Goal: Task Accomplishment & Management: Use online tool/utility

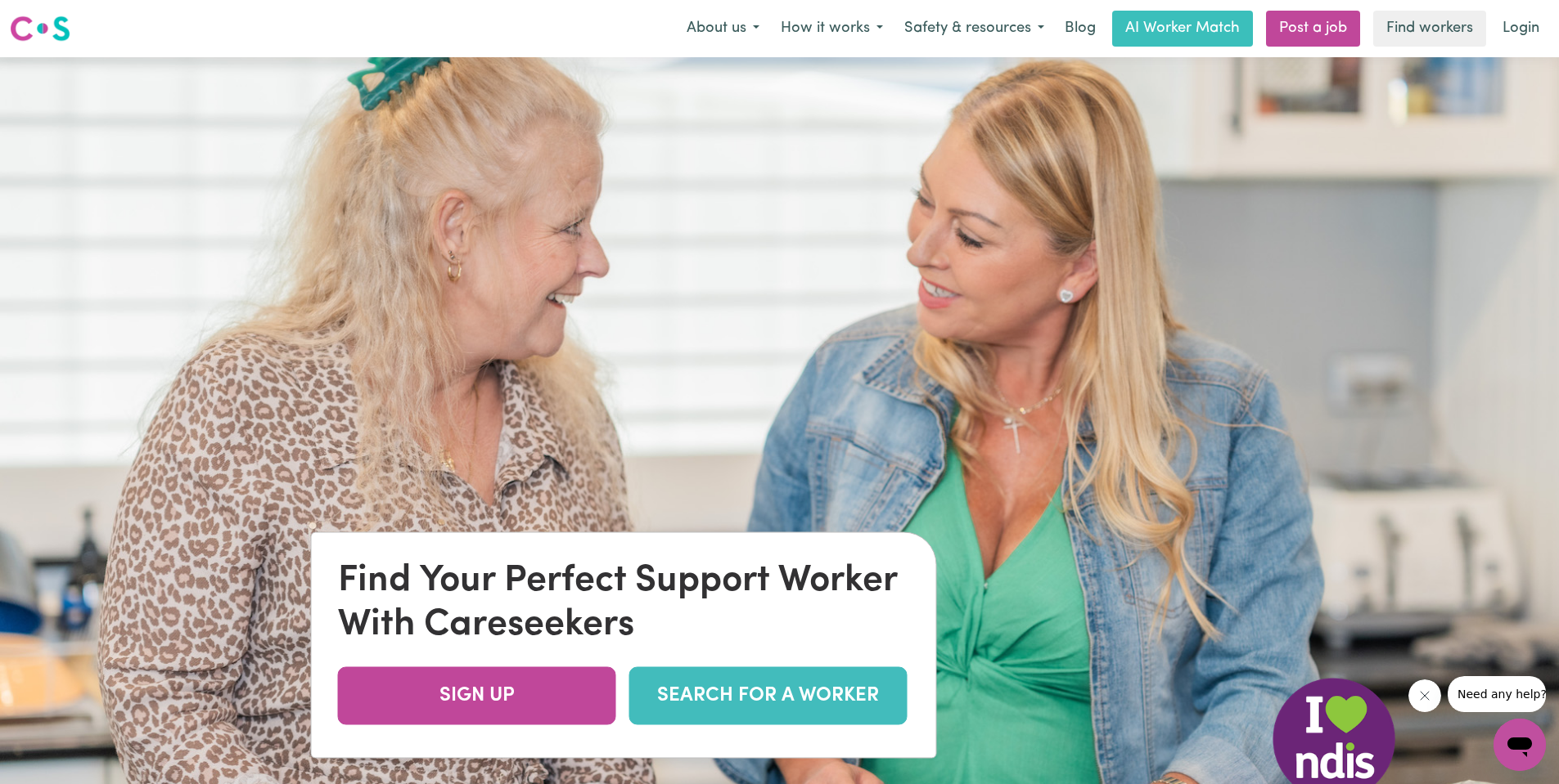
click at [852, 709] on link "SEARCH FOR A WORKER" at bounding box center [767, 696] width 278 height 58
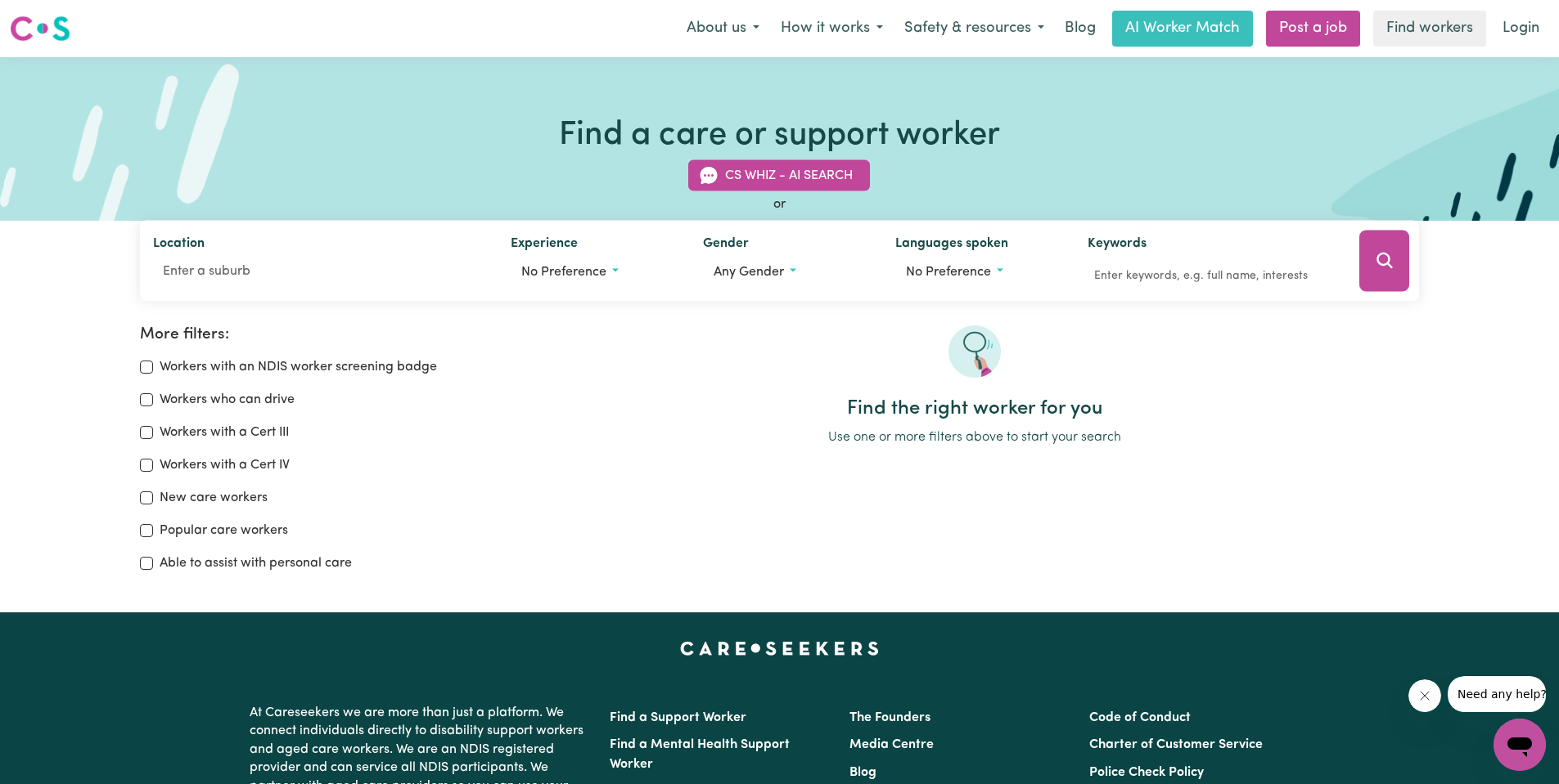
click at [892, 474] on div "Find the right worker for you Use one or more filters above to start your search" at bounding box center [975, 456] width 909 height 261
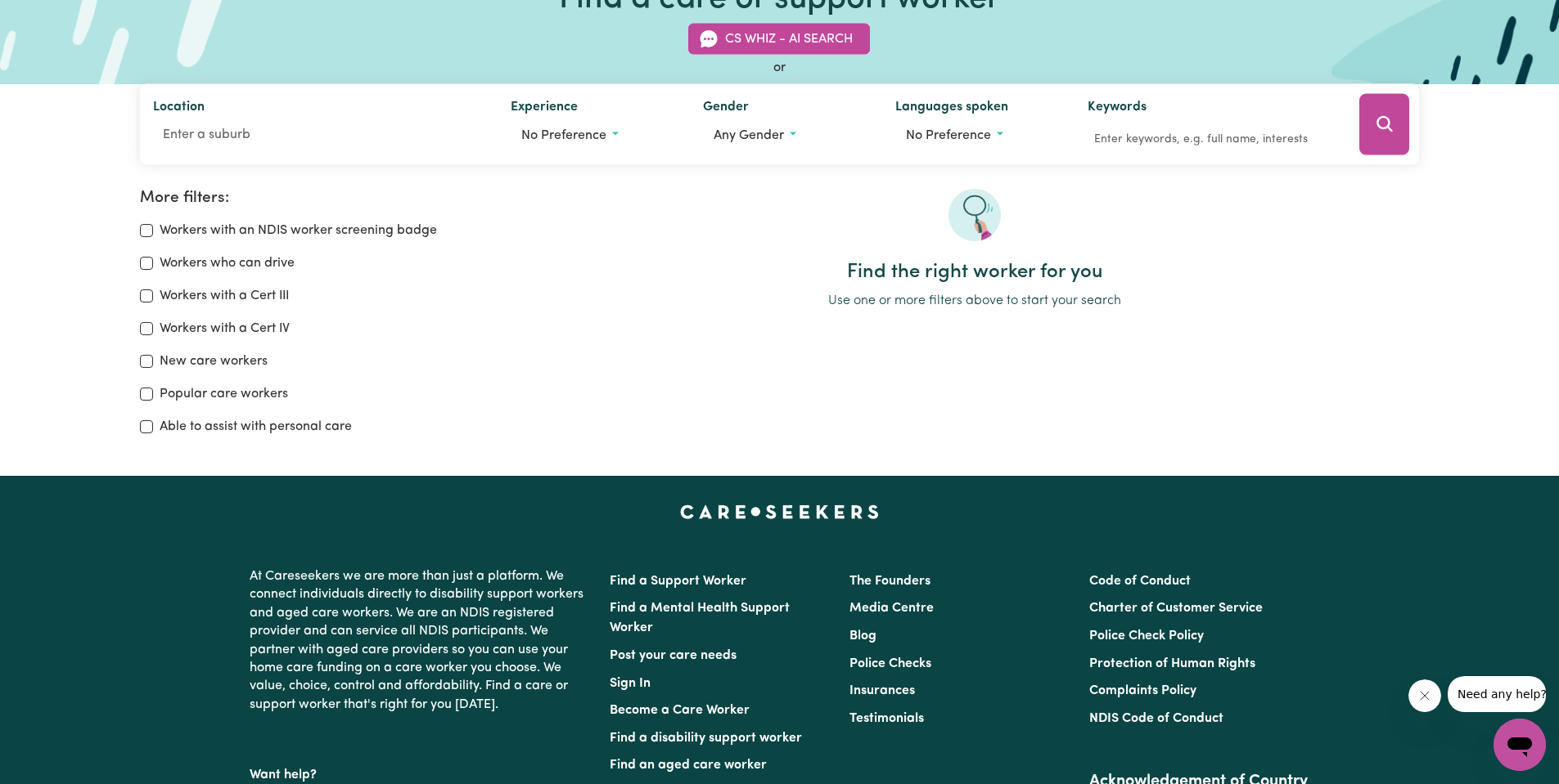
scroll to position [54, 0]
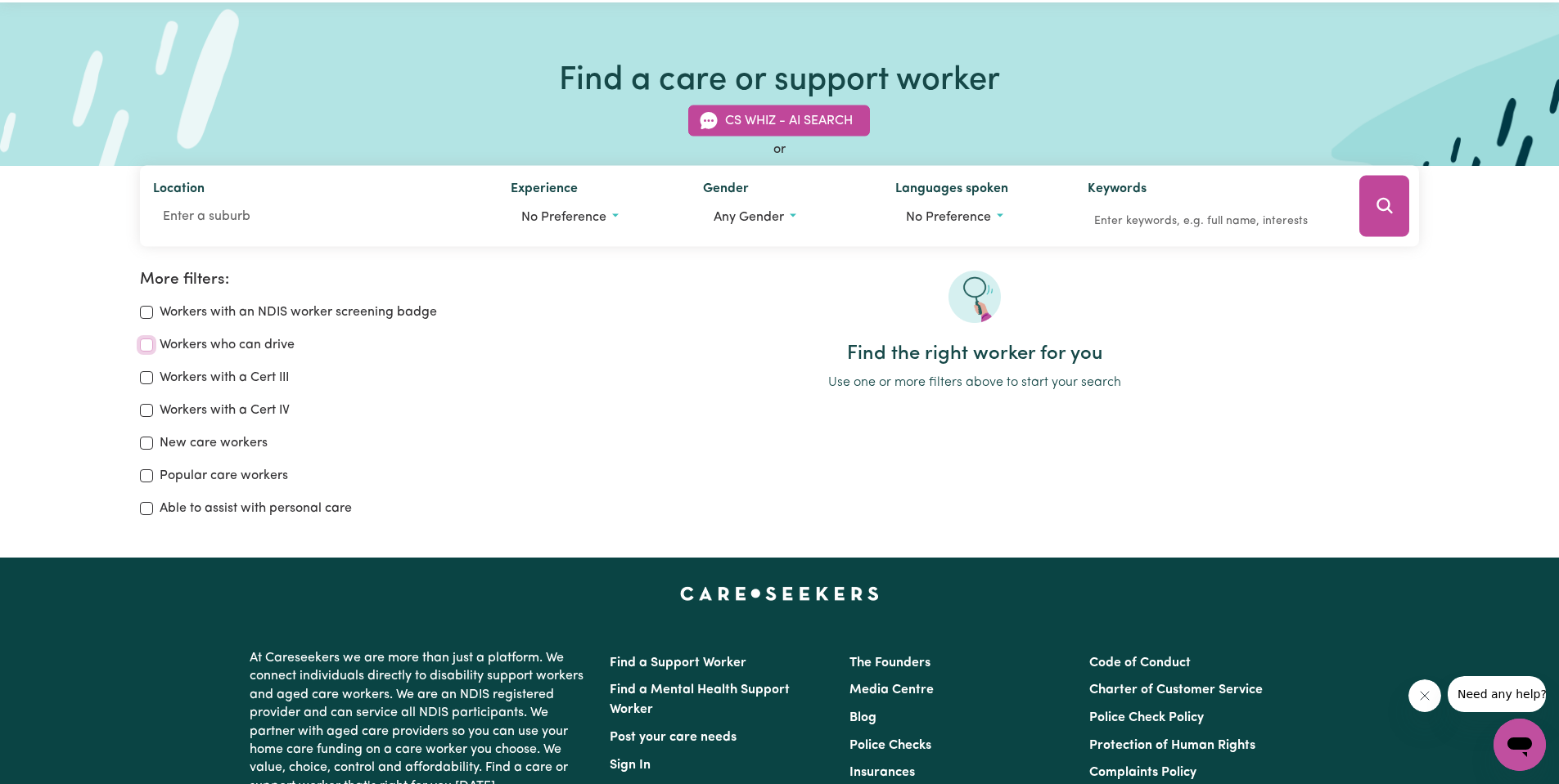
click at [147, 348] on input "Workers who can drive" at bounding box center [147, 345] width 13 height 13
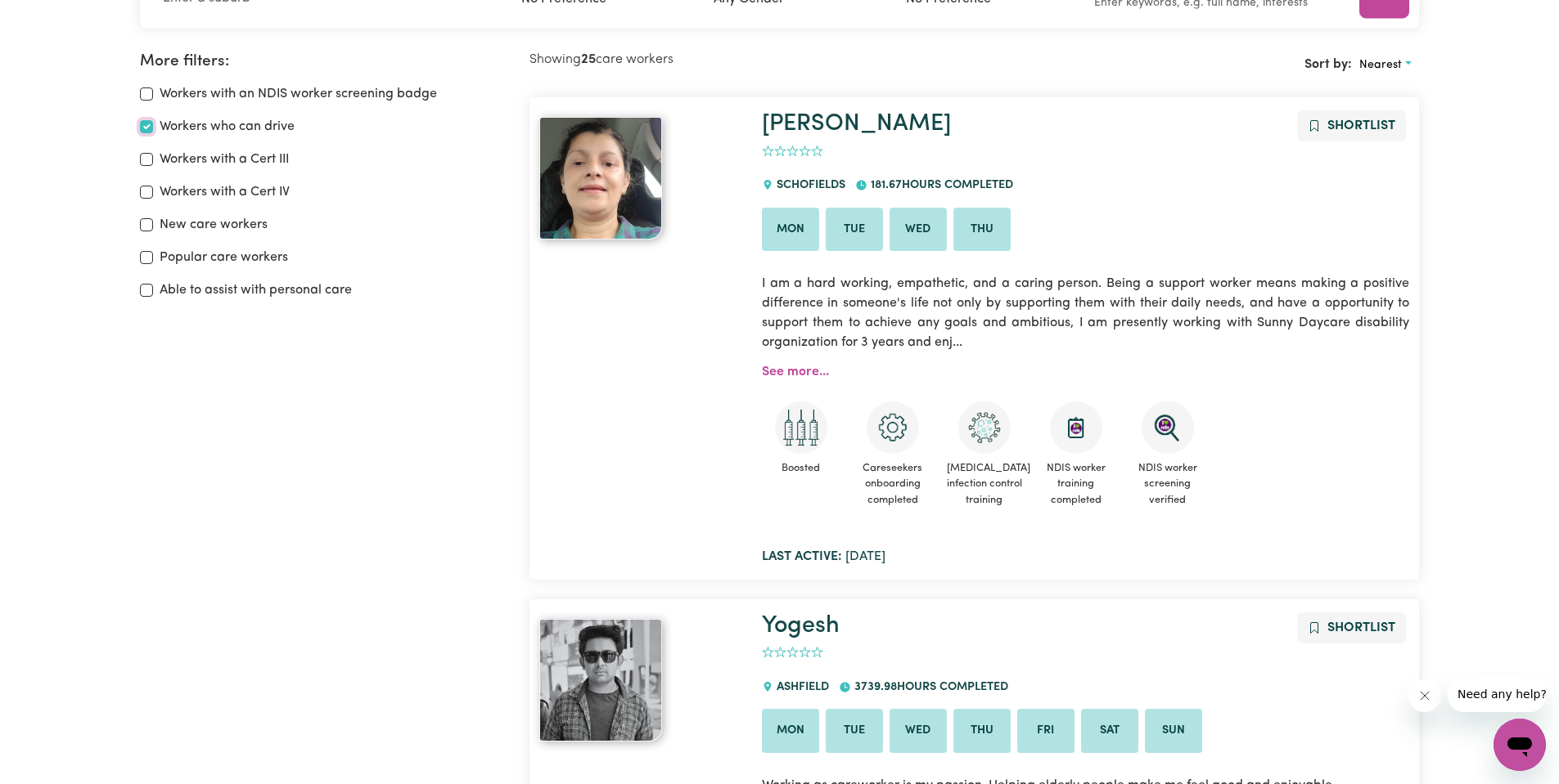
scroll to position [137, 0]
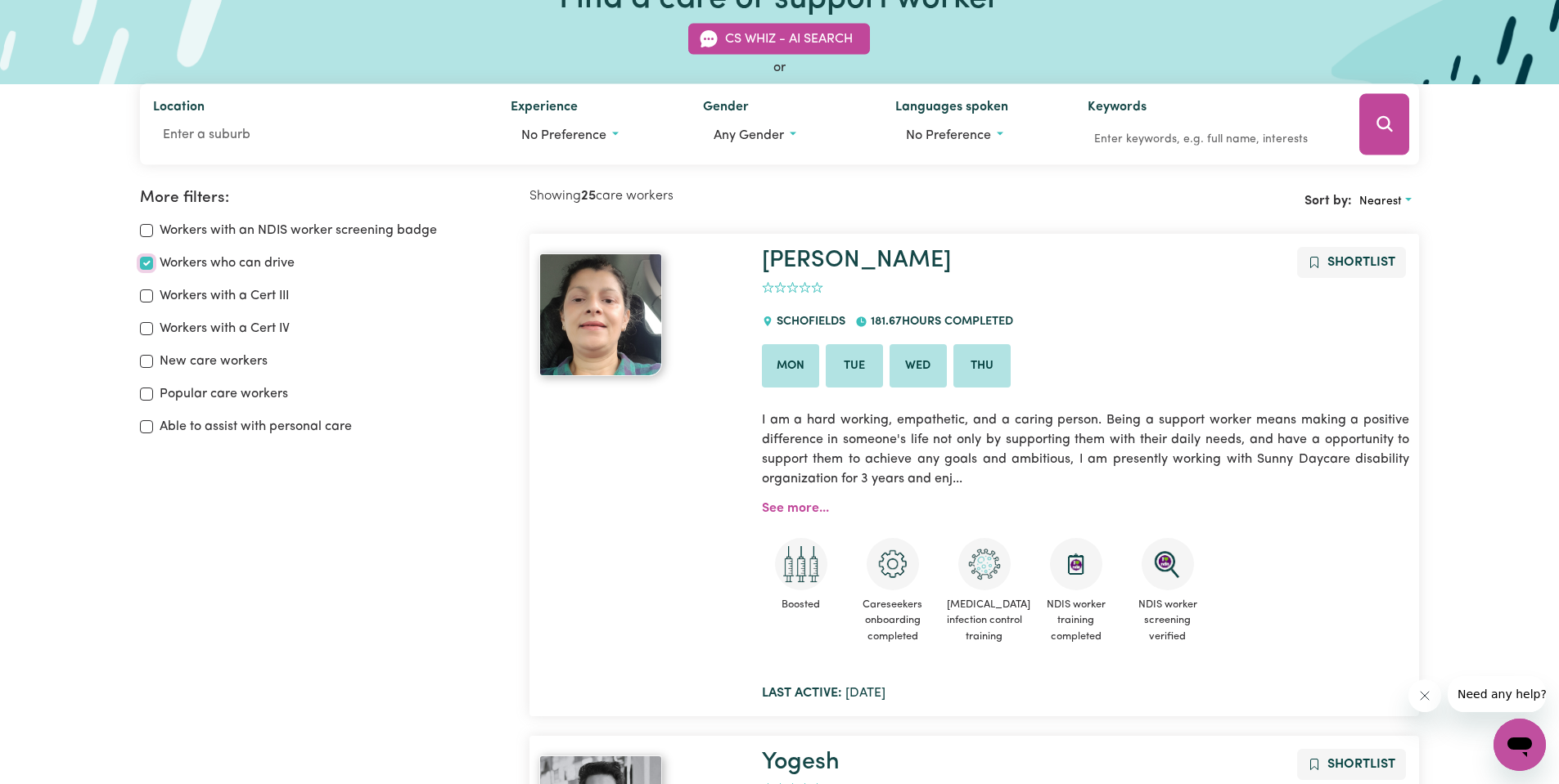
drag, startPoint x: 143, startPoint y: 264, endPoint x: 372, endPoint y: 301, distance: 232.0
click at [143, 263] on input "Workers who can drive" at bounding box center [147, 263] width 13 height 13
checkbox input "false"
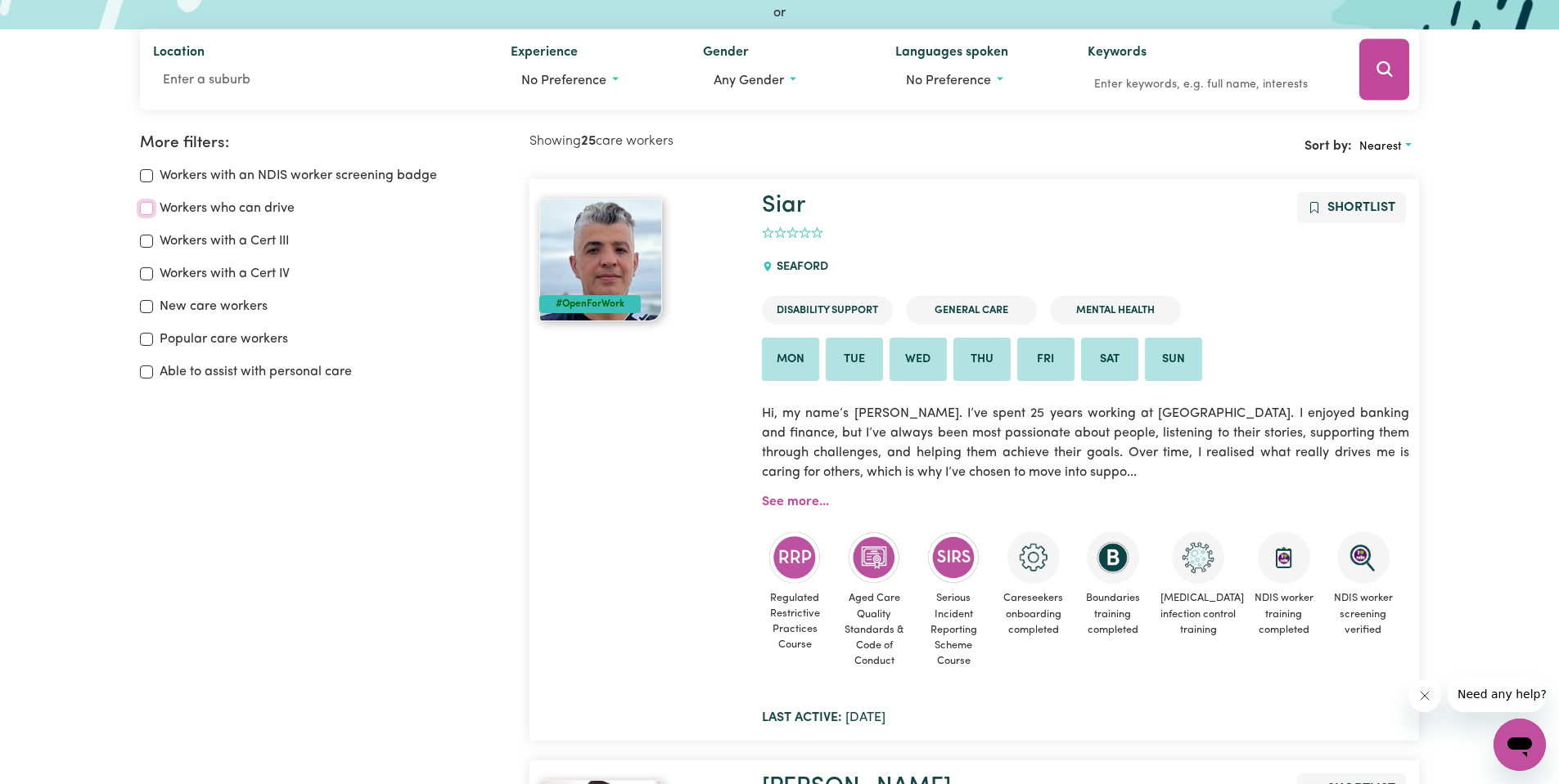
scroll to position [83, 0]
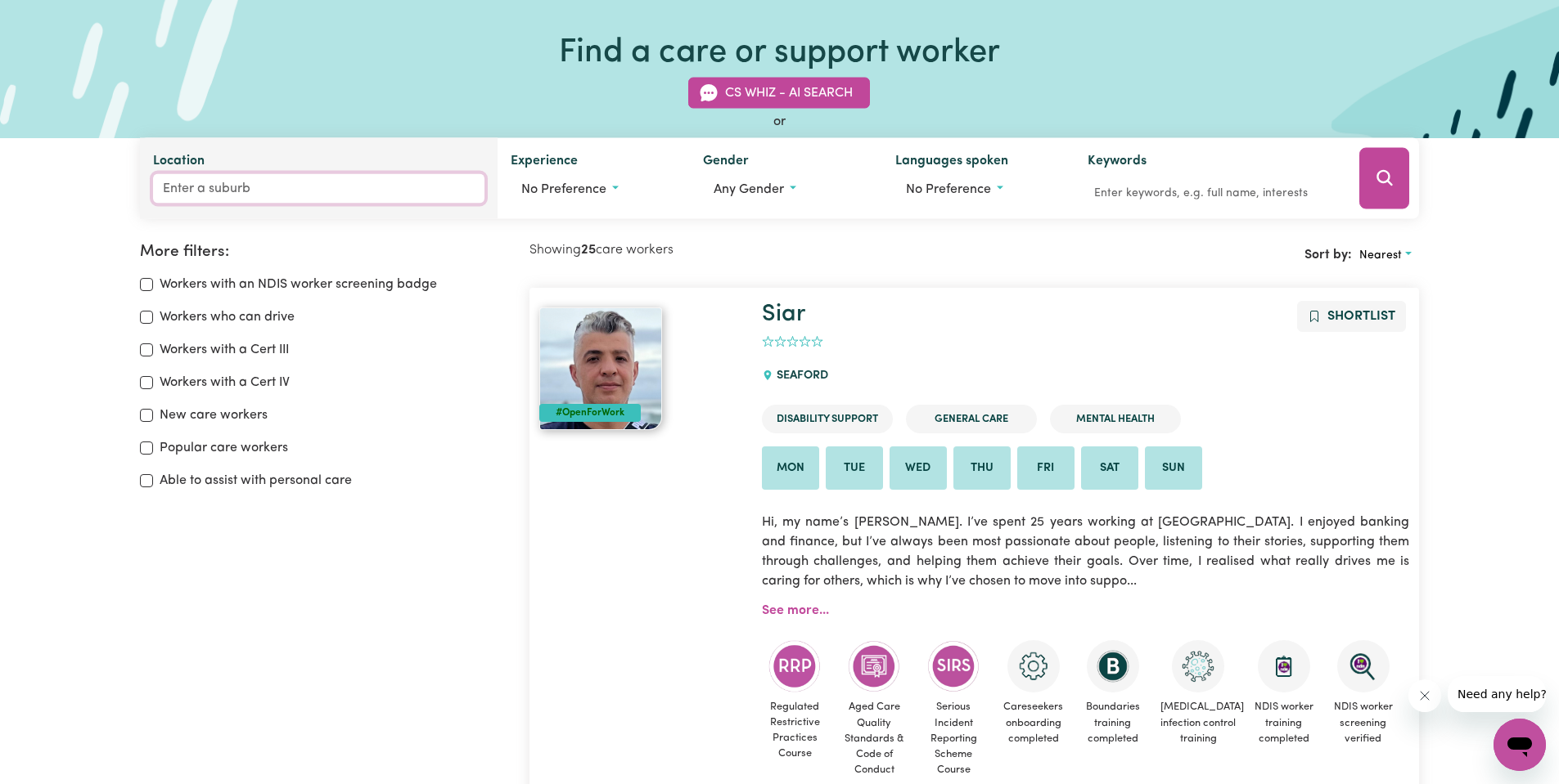
click at [264, 190] on input "Location" at bounding box center [319, 188] width 332 height 29
type input "BOW"
type input "BOW BOWING, New South Wales, 2566"
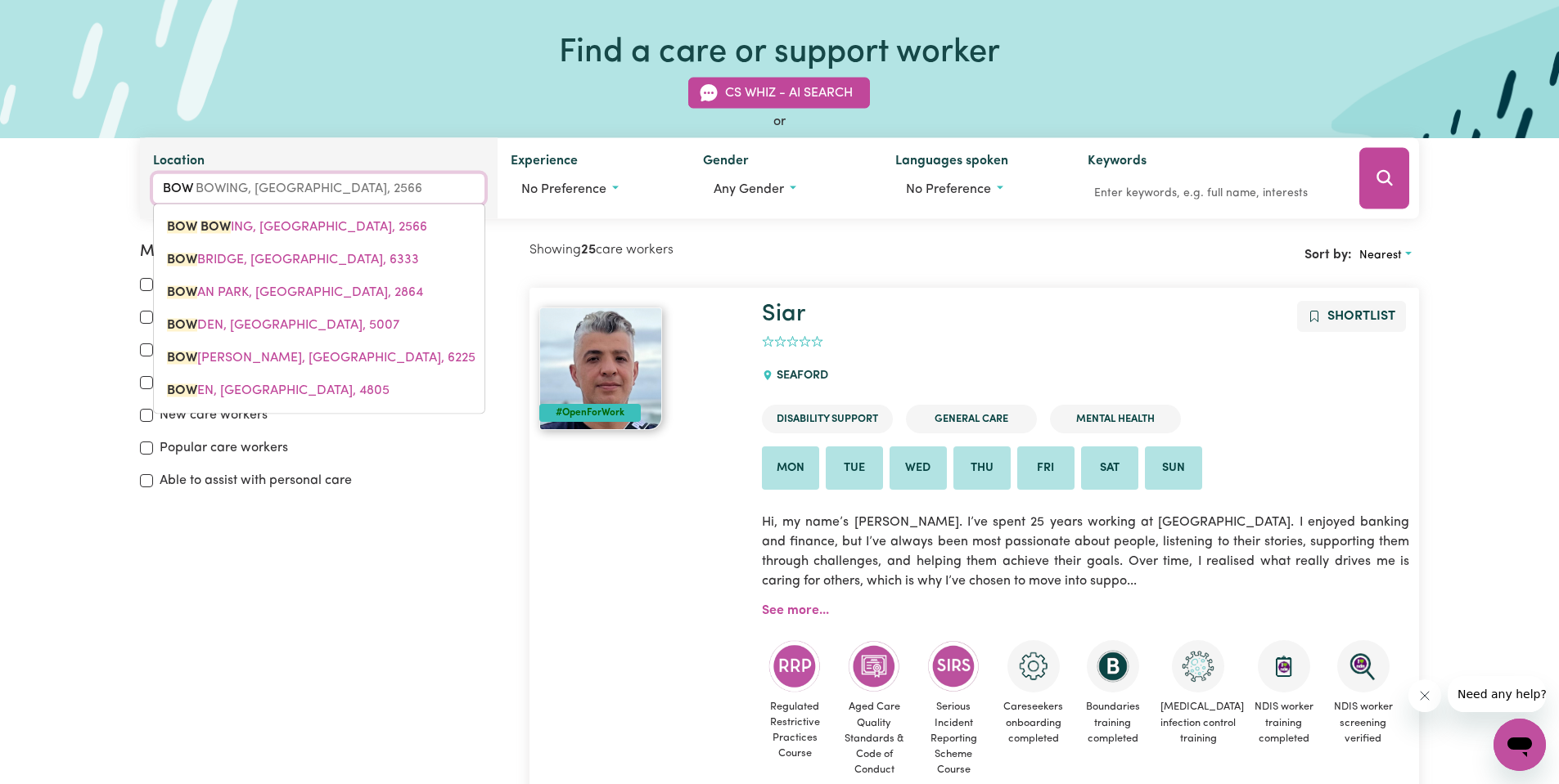
type input "BOWR"
type input "BOWRA"
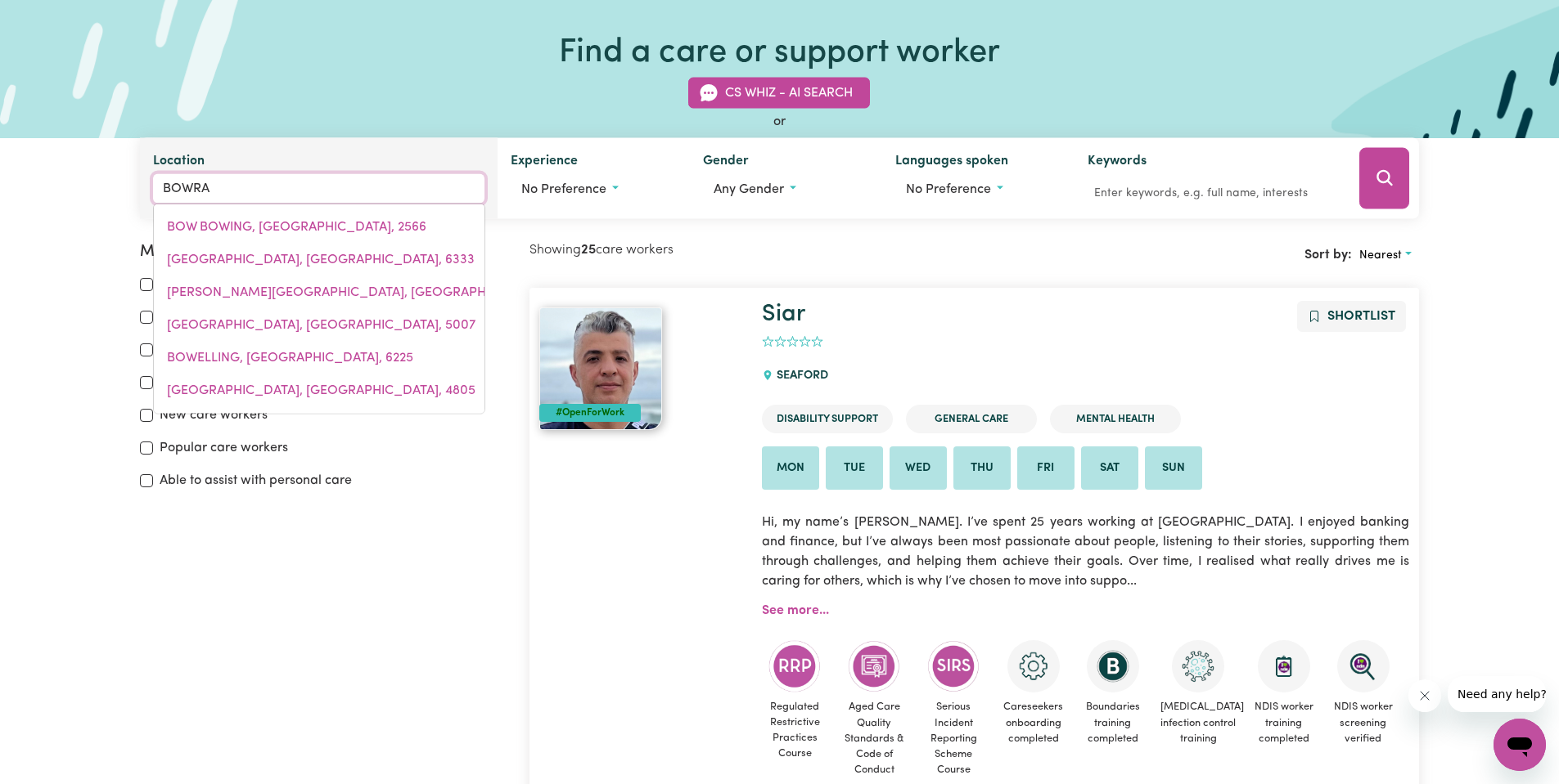
type input "BOWRAL, New South Wales, 2576"
type input "BOWRAV"
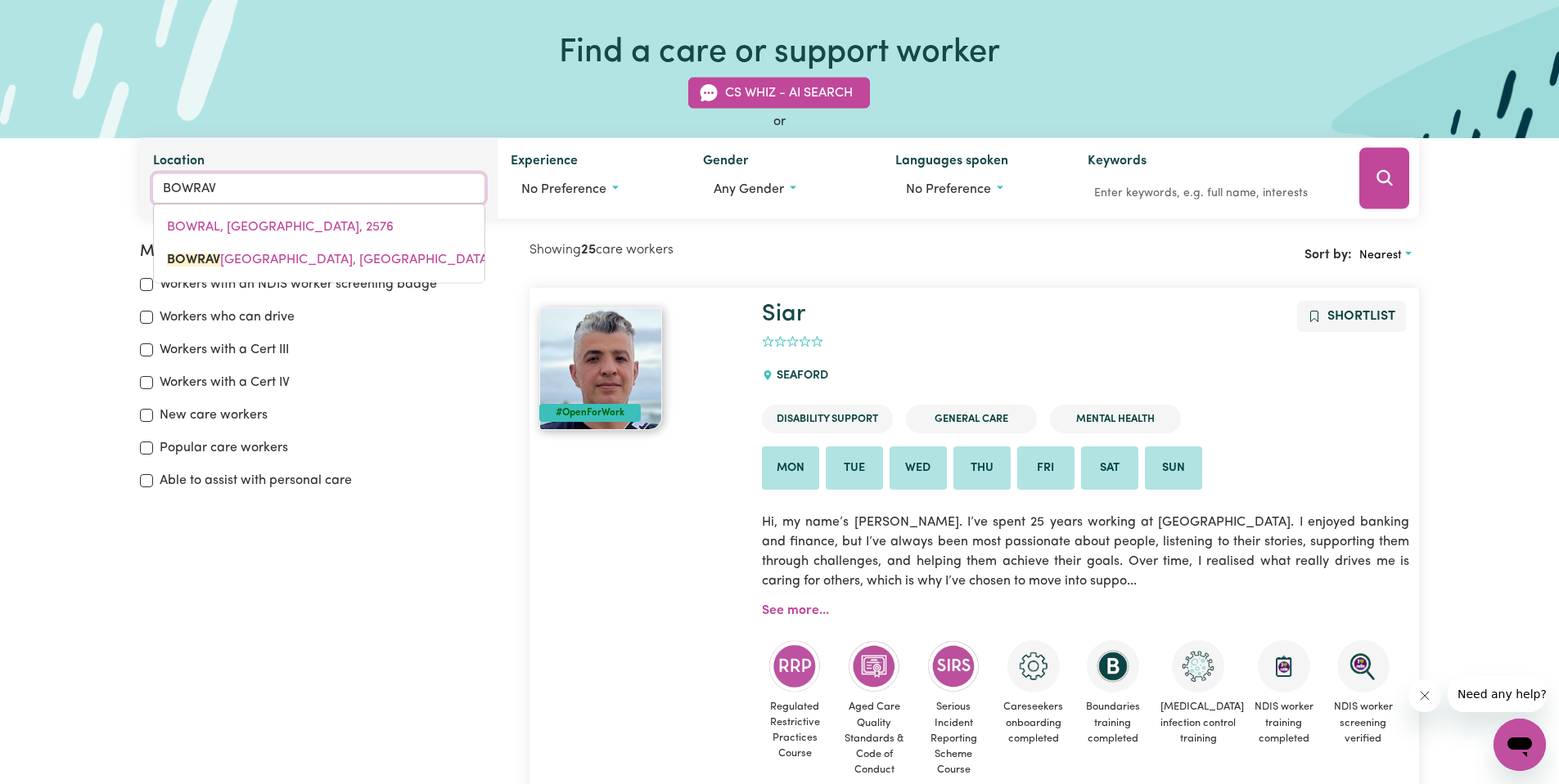
type input "BOWRAVILLE, New South Wales, 2449"
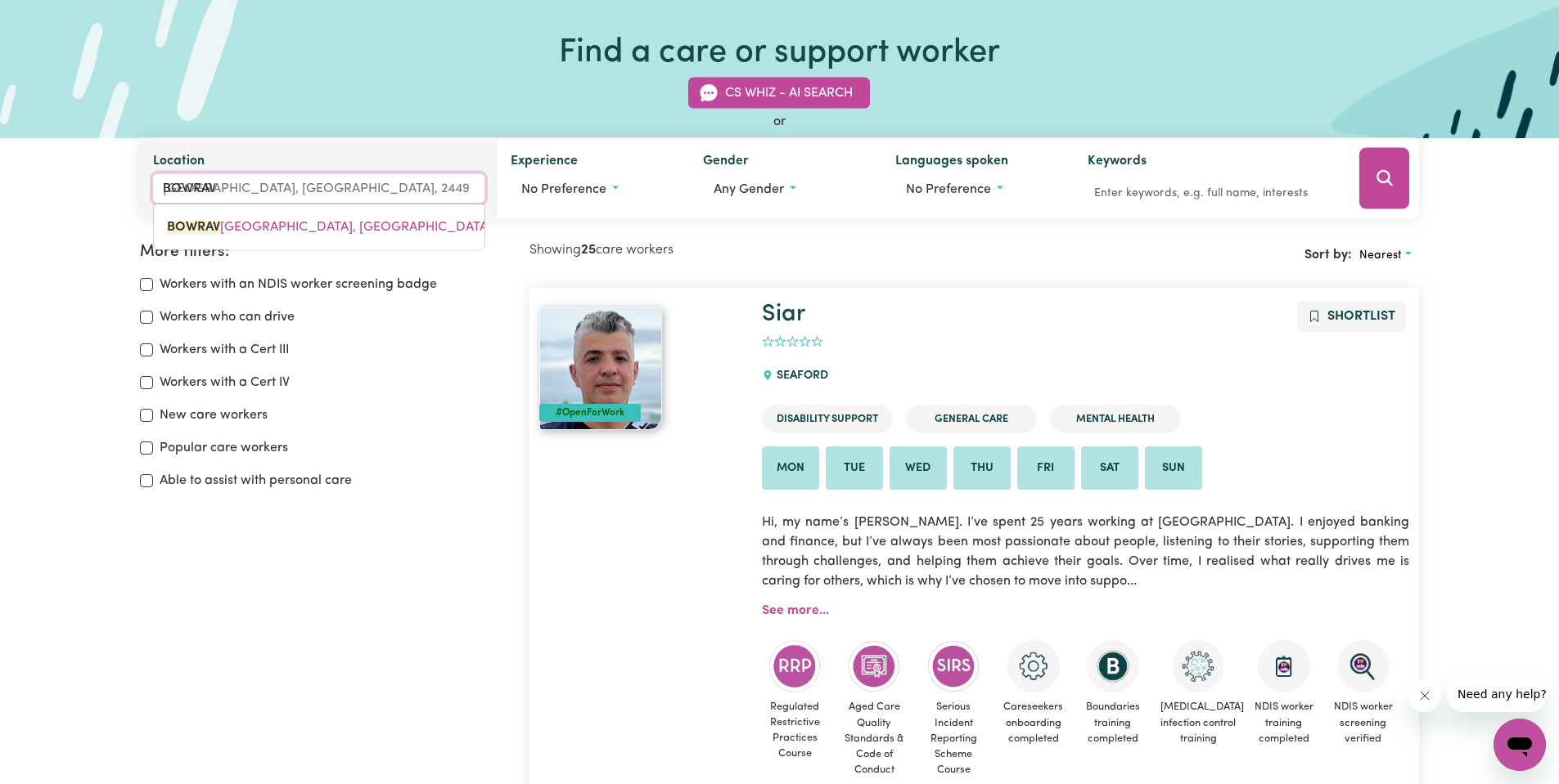
type input "BOWRA"
type input "BOWRAL, New South Wales, 2576"
type input "BO"
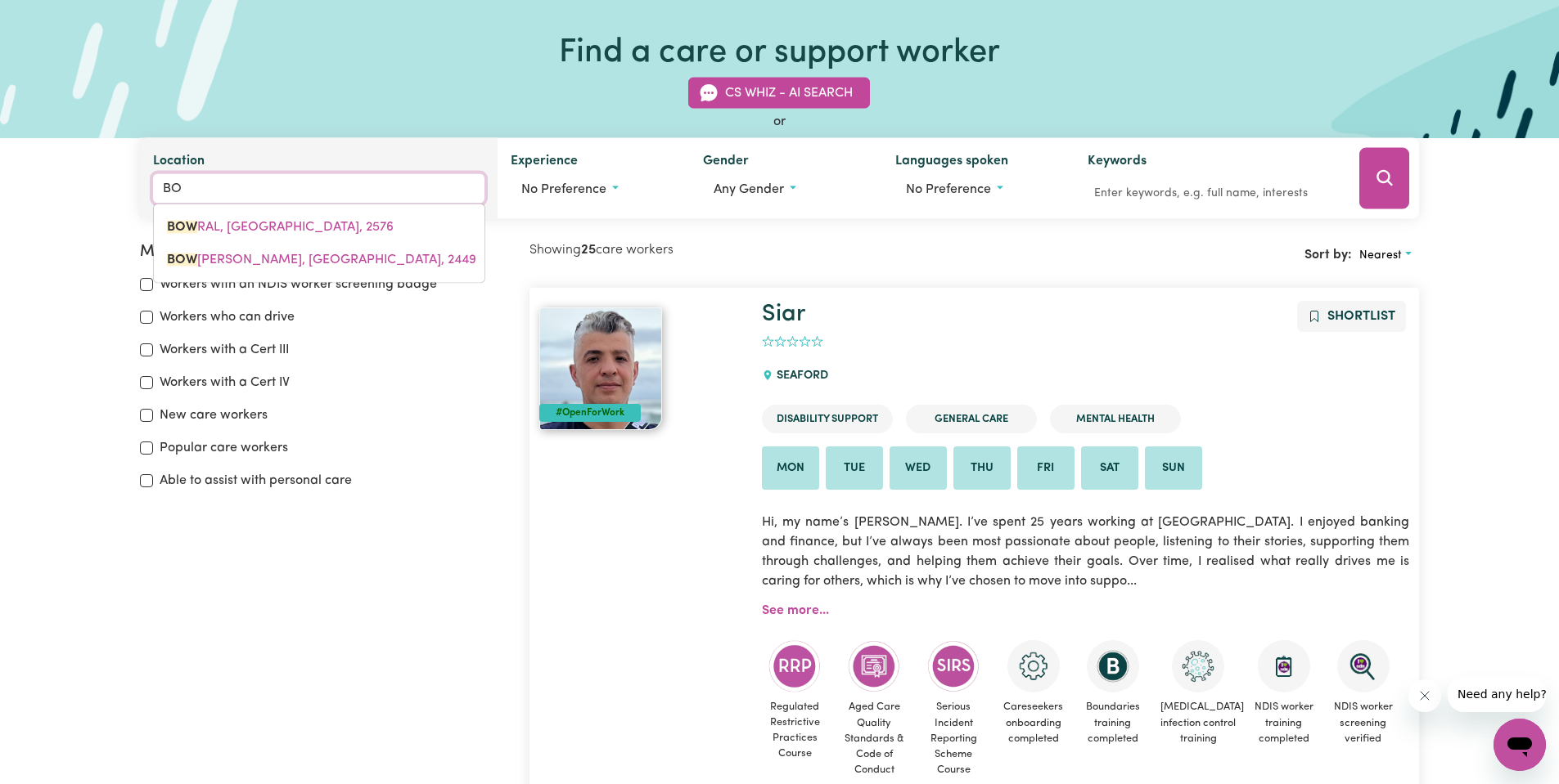
type input "B"
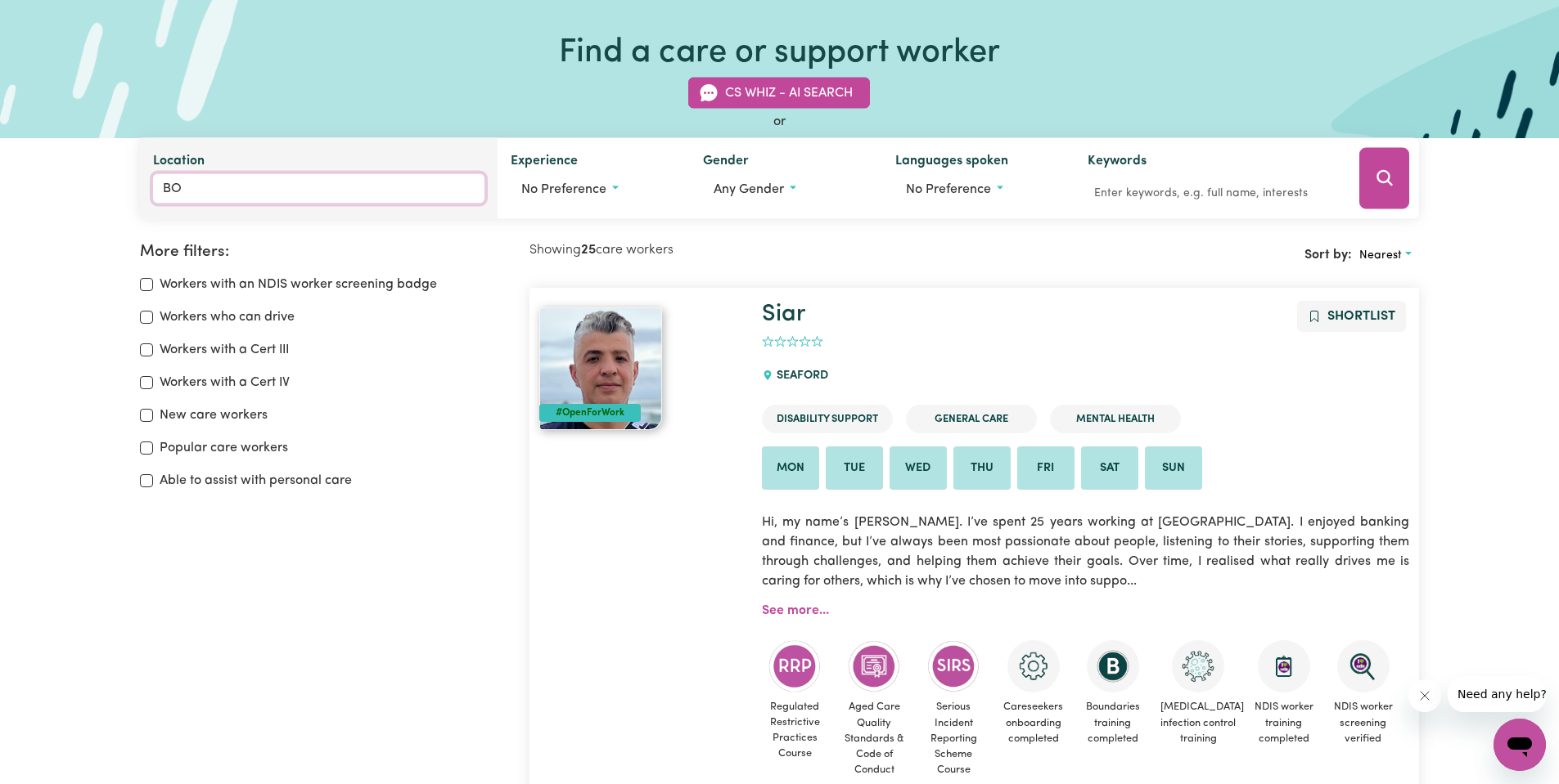
type input "BOW"
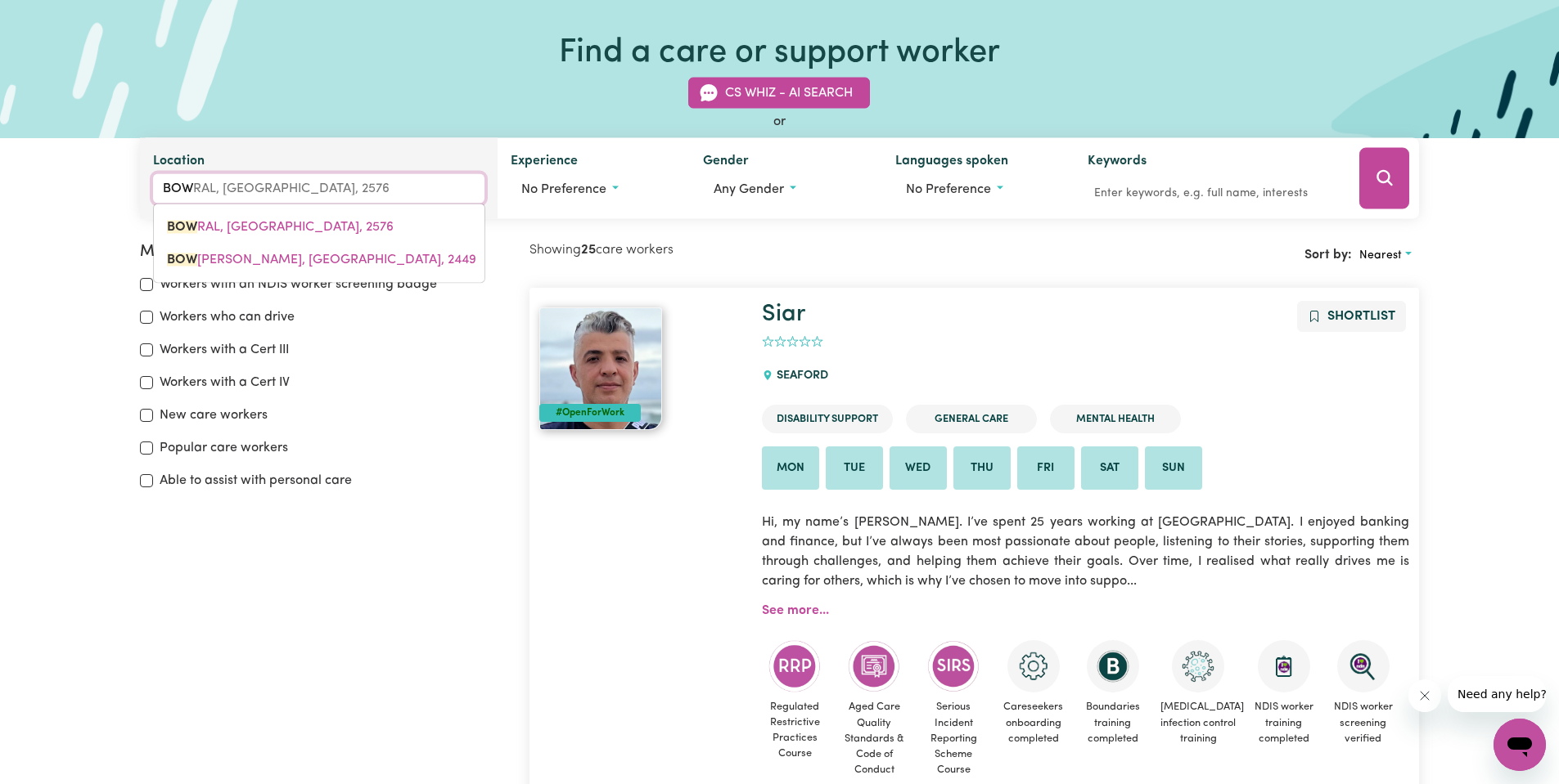
type input "BOW BOWING, New South Wales, 2566"
type input "BOWR"
type input "BOWRA"
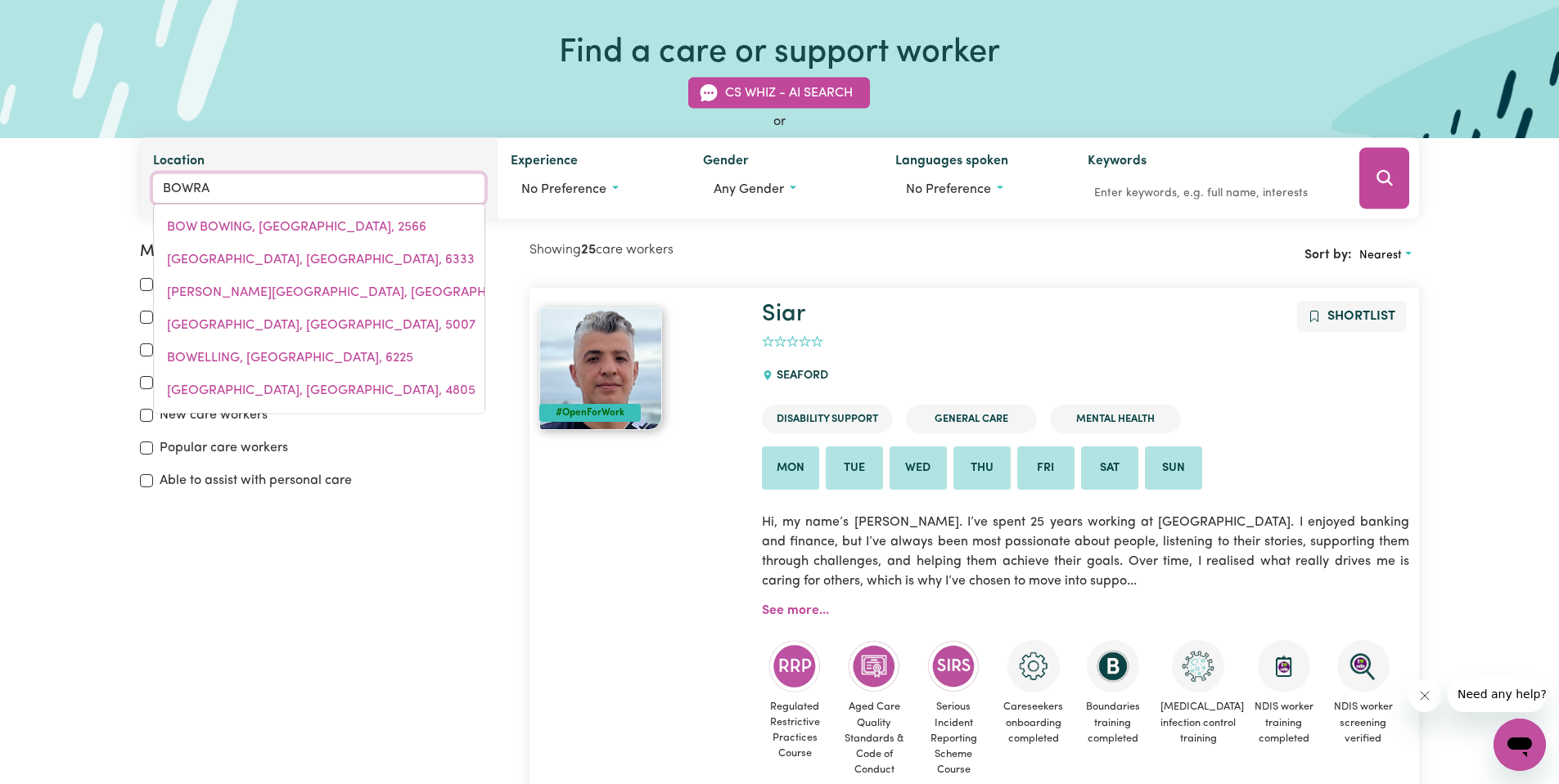
type input "BOWRAL, New South Wales, 2576"
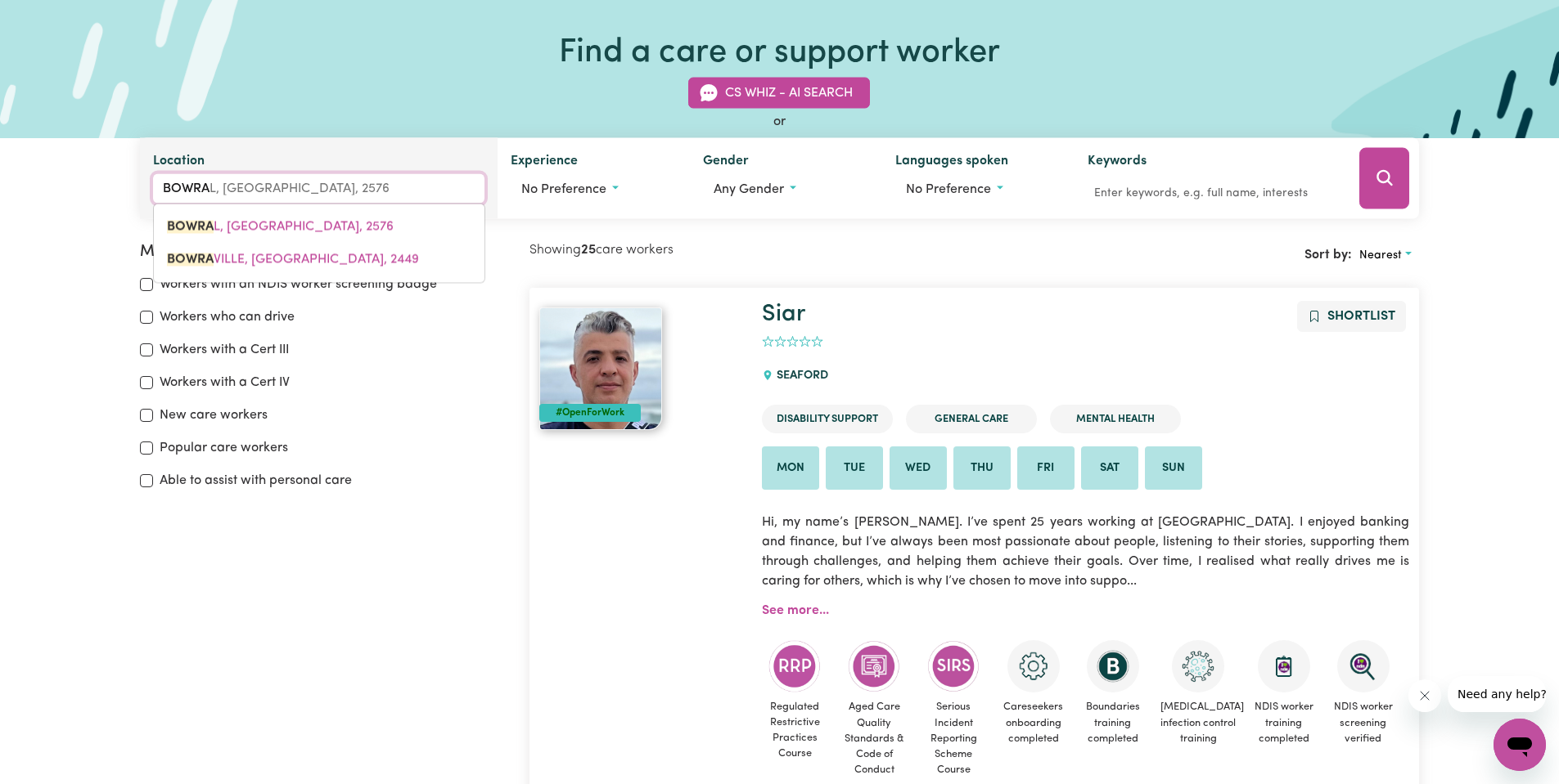
type input "BOWRAV"
type input "BOWRAVILLE"
type input "BOWRAVILLE, New South Wales, 2449"
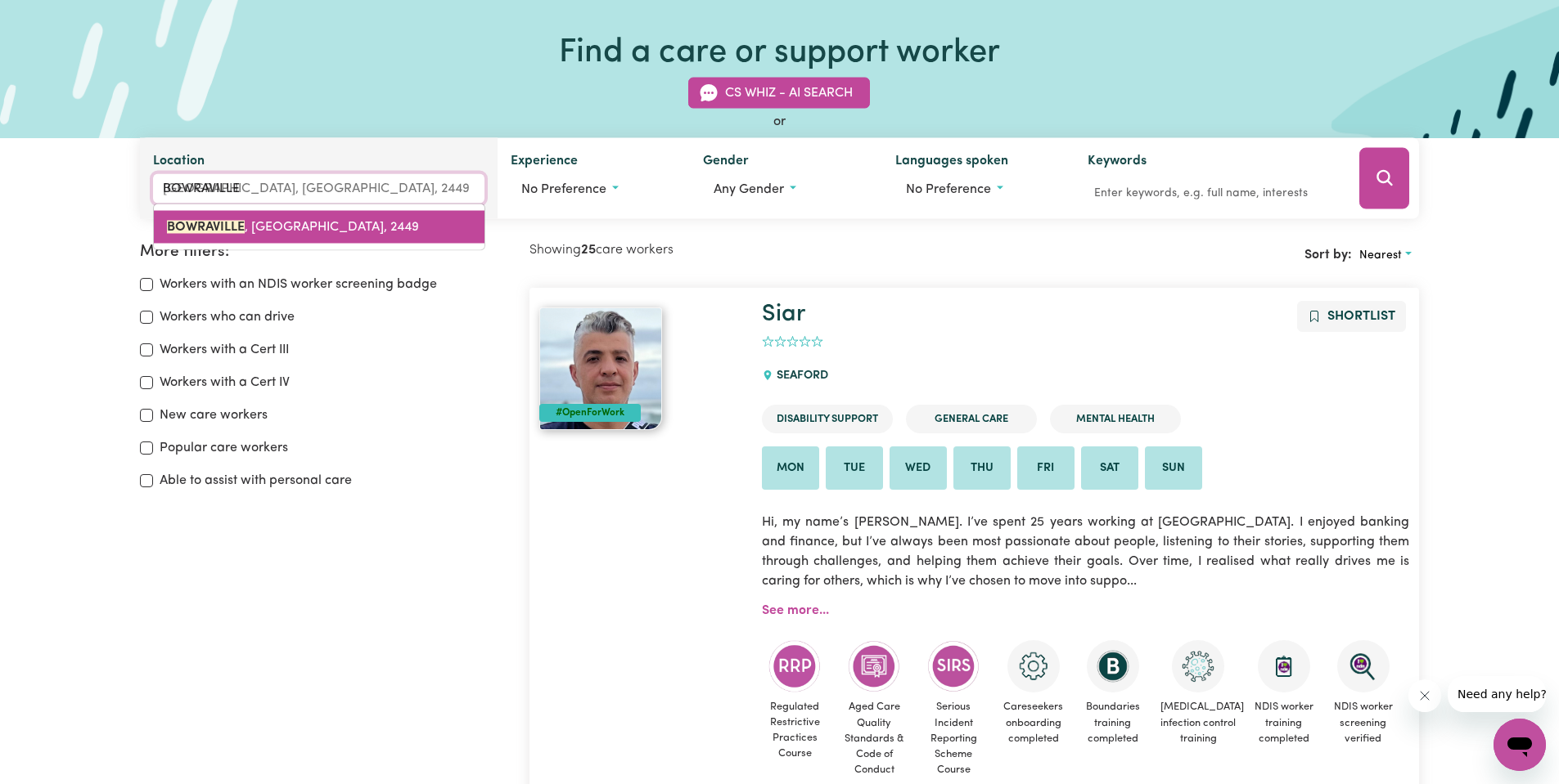
click at [271, 229] on span "BOWRAVILLE , New South Wales, 2449" at bounding box center [293, 227] width 252 height 13
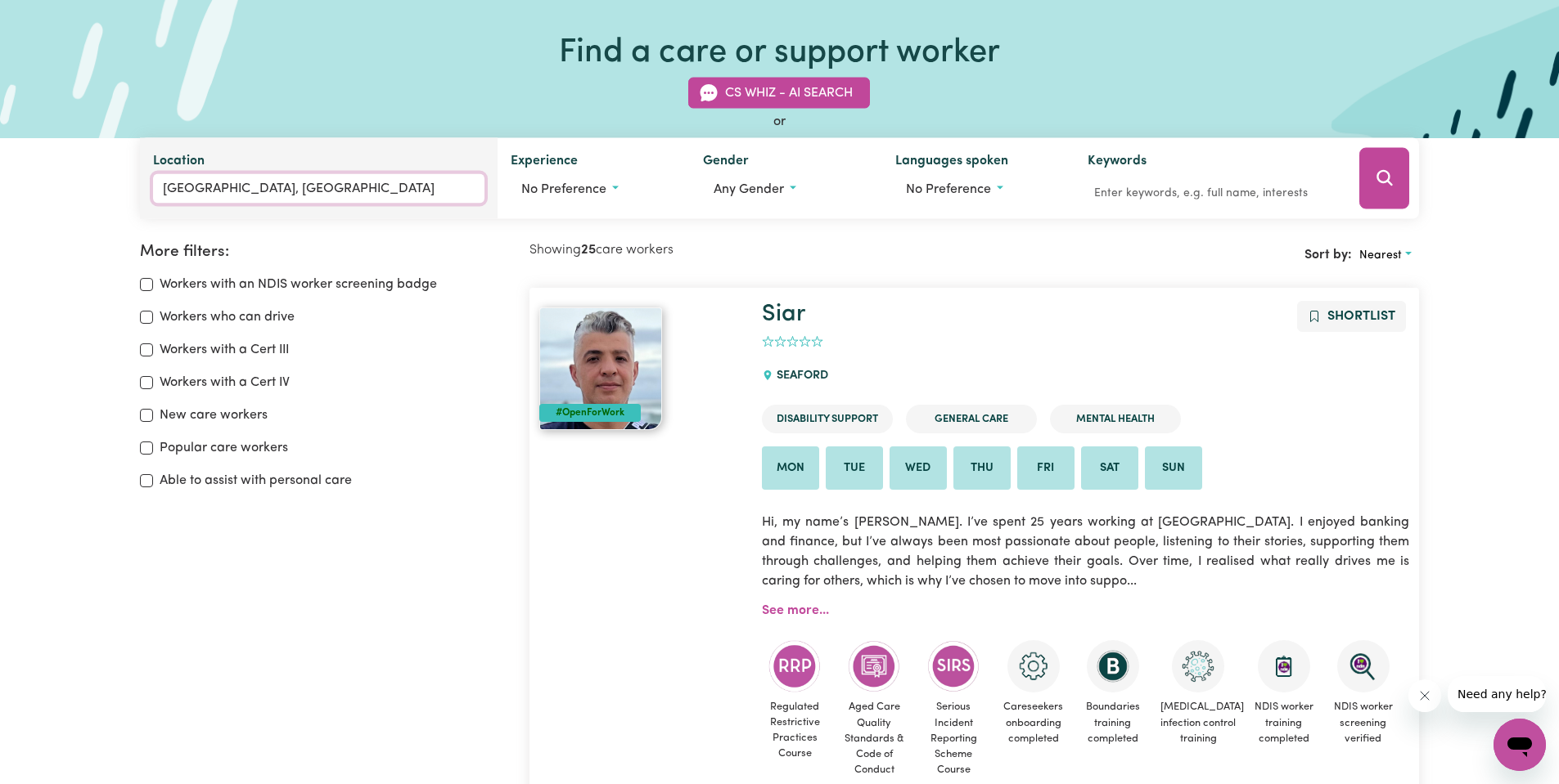
type input "BOWRAVILLE, New South Wales, 2449"
click at [423, 199] on input "BOWRAVILLE, New South Wales" at bounding box center [319, 188] width 332 height 29
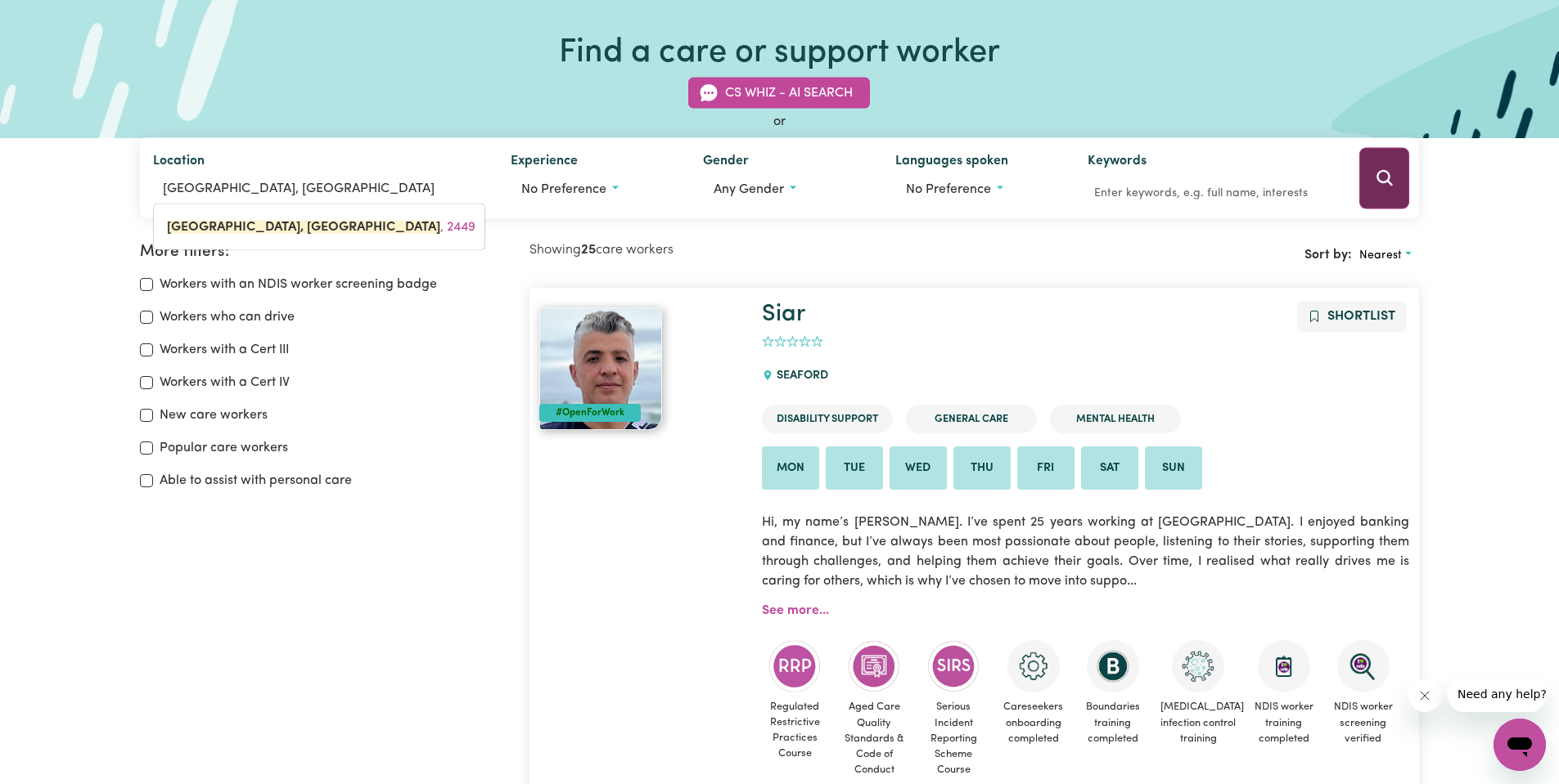
click at [1363, 187] on button "Search" at bounding box center [1385, 179] width 50 height 62
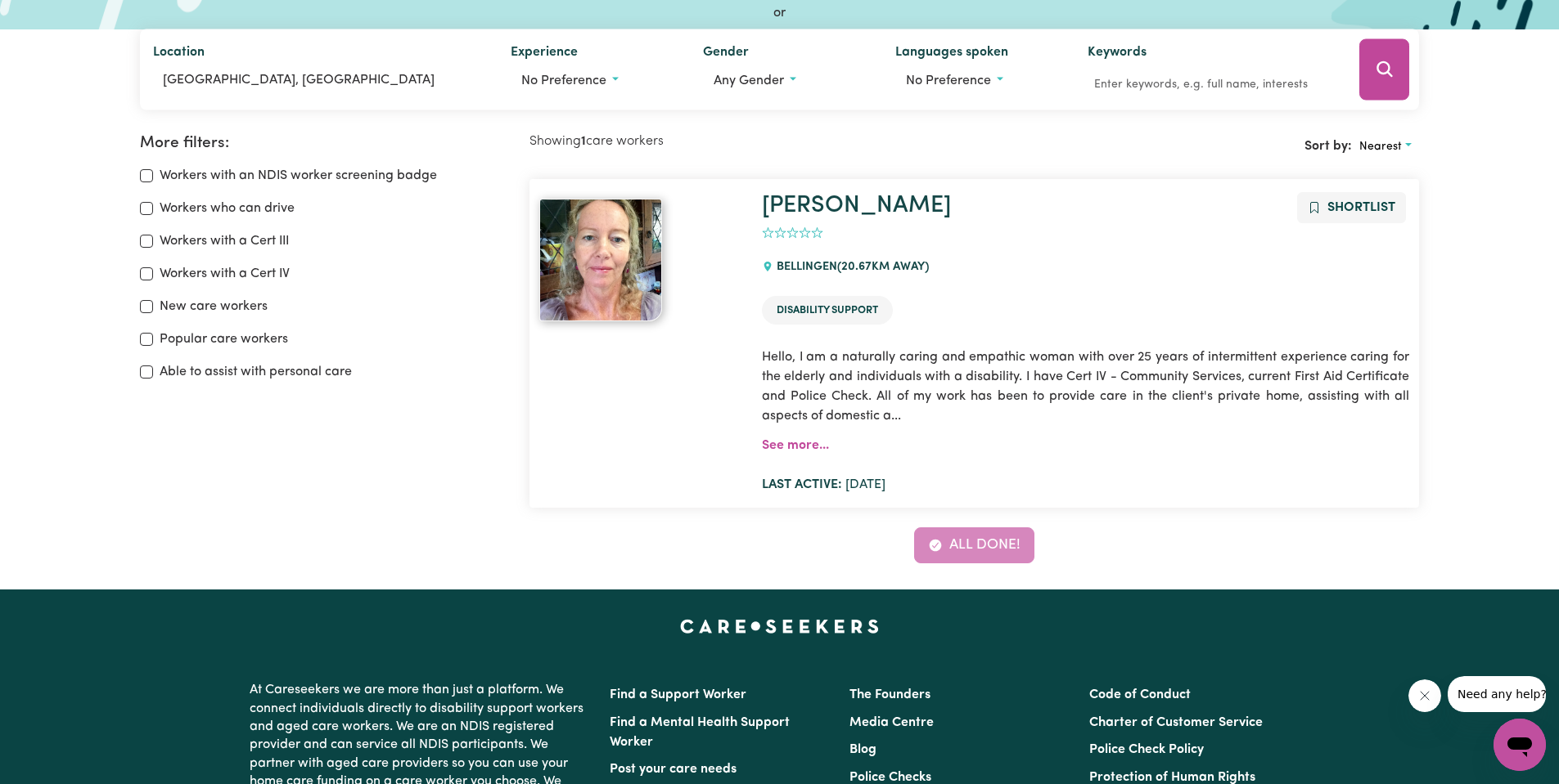
scroll to position [137, 0]
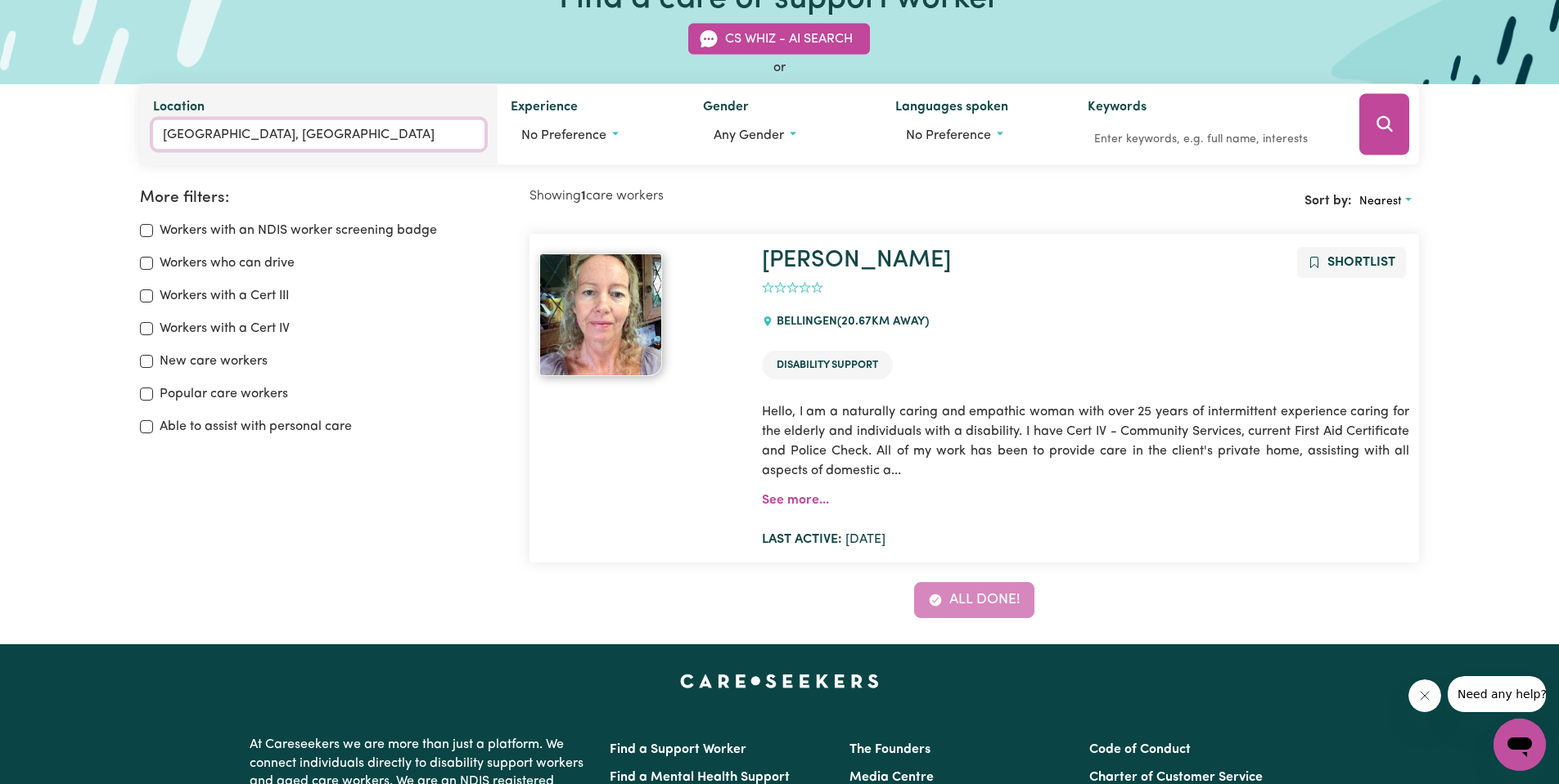
type input "BOWRAVILLE, New South Wales, 2449"
drag, startPoint x: 372, startPoint y: 132, endPoint x: -138, endPoint y: 132, distance: 510.0
click at [0, 132] on html "Menu About us How it works Safety & resources Blog AI Worker Match Post a job F…" at bounding box center [779, 580] width 1559 height 1432
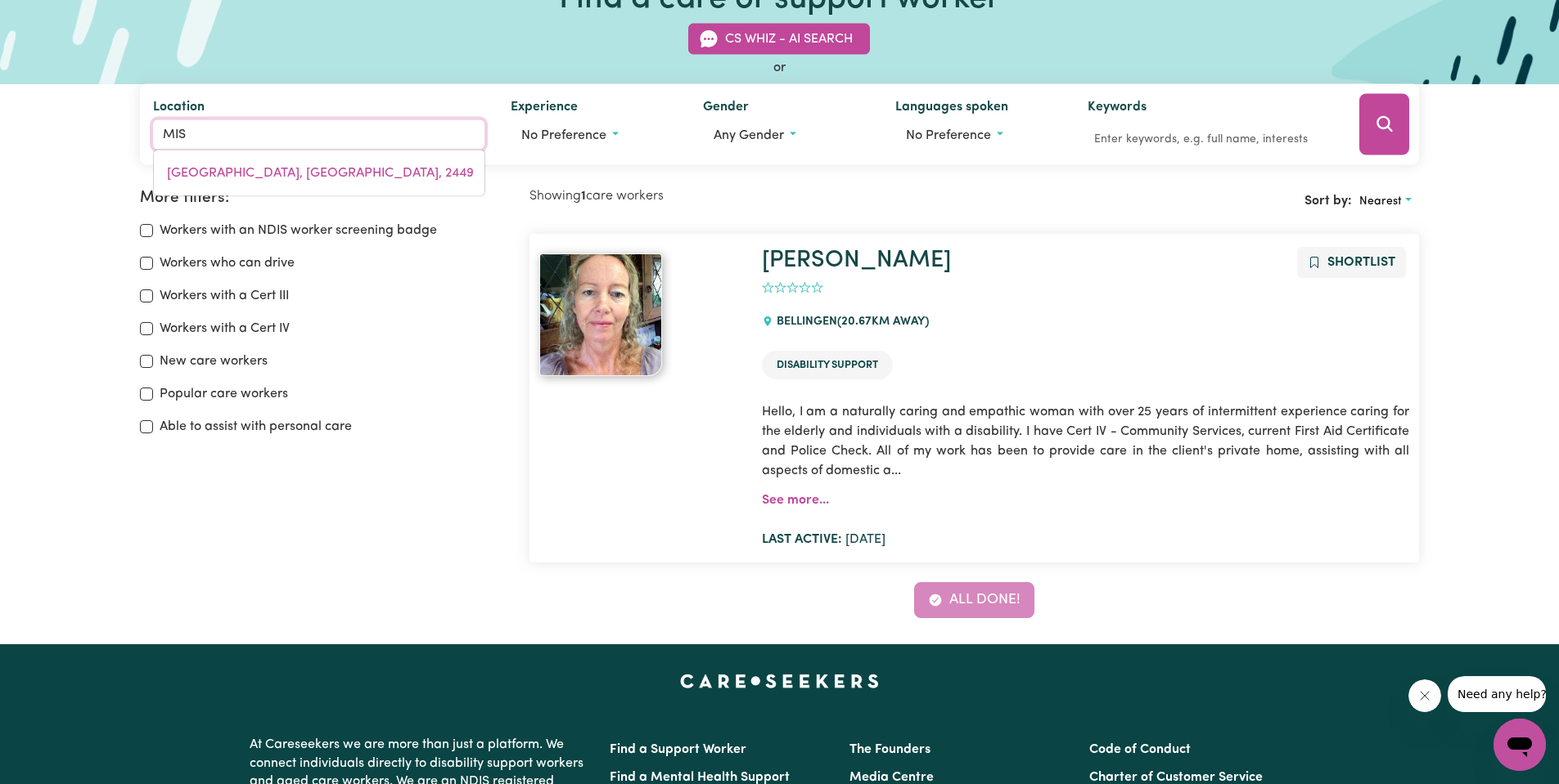
type input "MISS"
type input "MISSABOTTI, New South Wales, 2449"
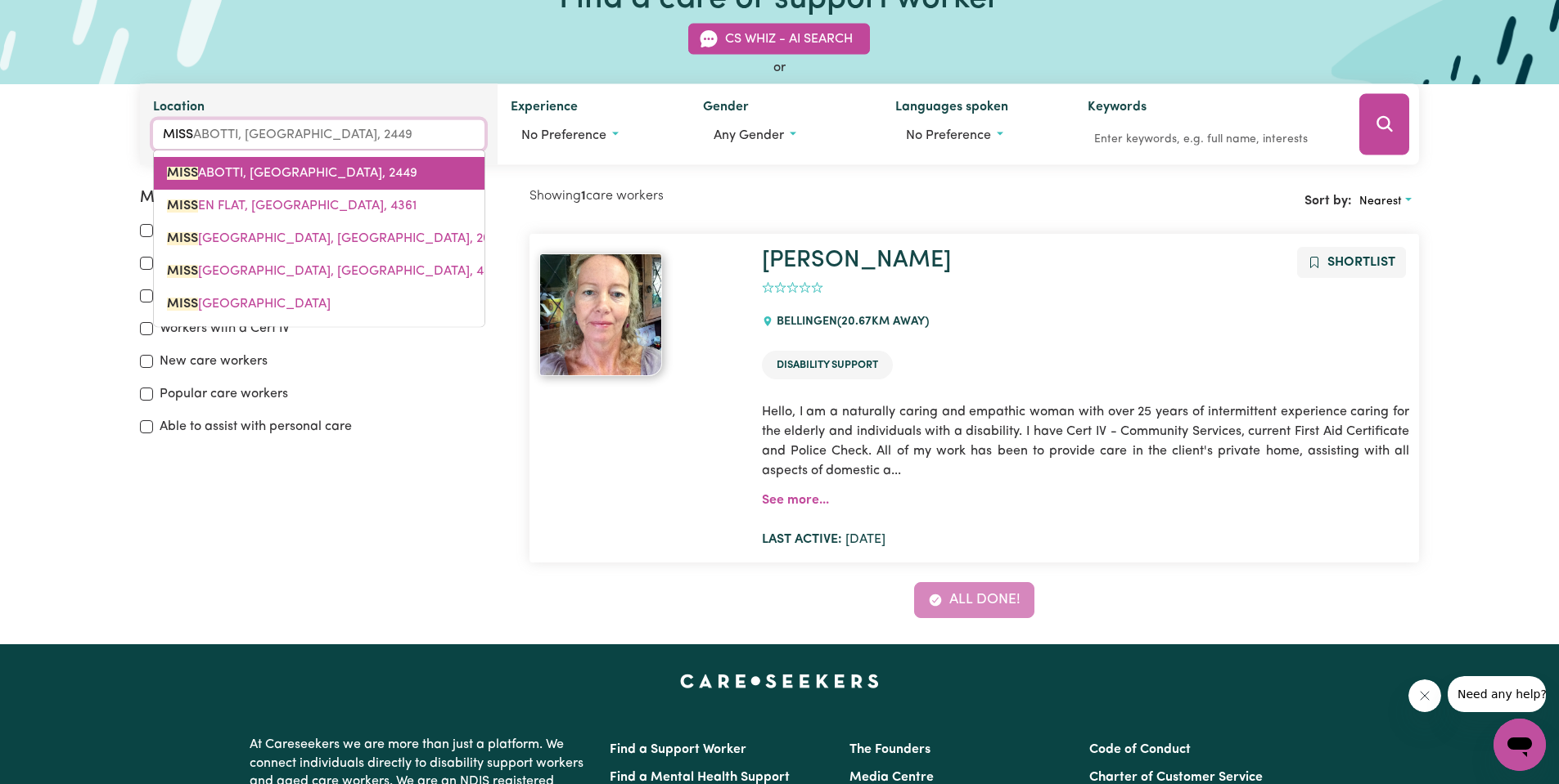
click at [237, 171] on span "MISS ABOTTI, New South Wales, 2449" at bounding box center [292, 173] width 250 height 13
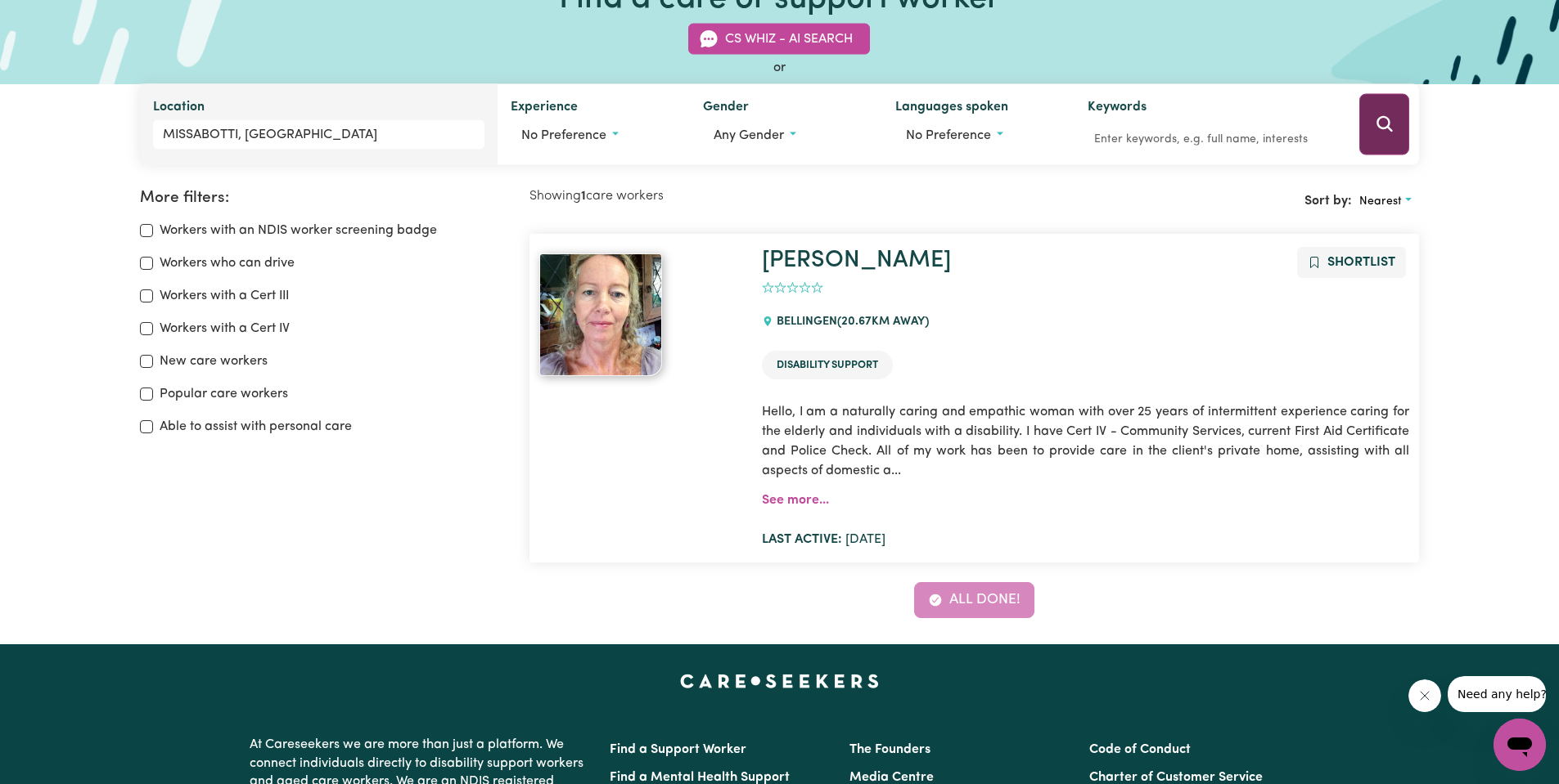
click at [1385, 121] on icon "Search" at bounding box center [1385, 124] width 20 height 20
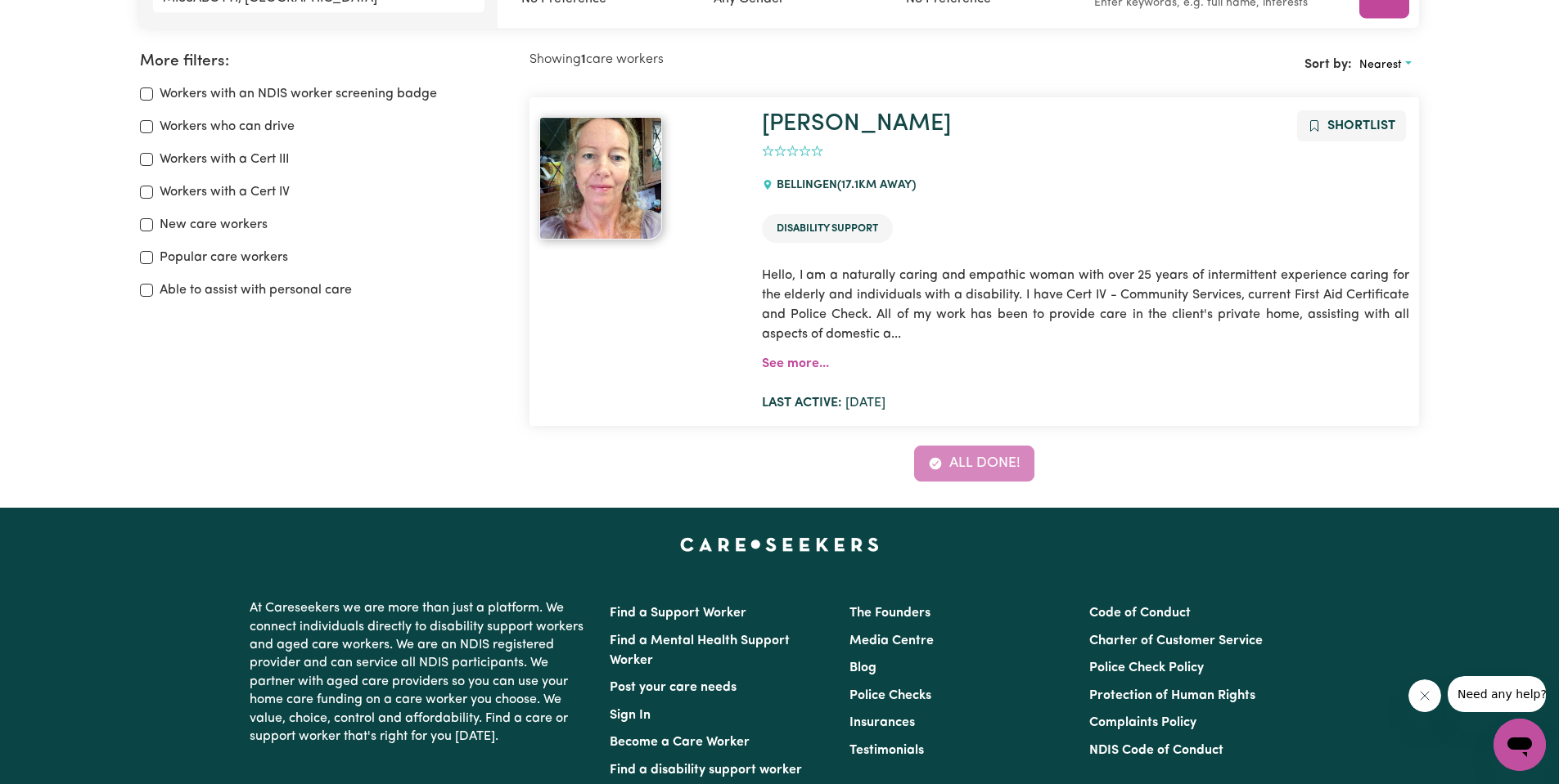
scroll to position [191, 0]
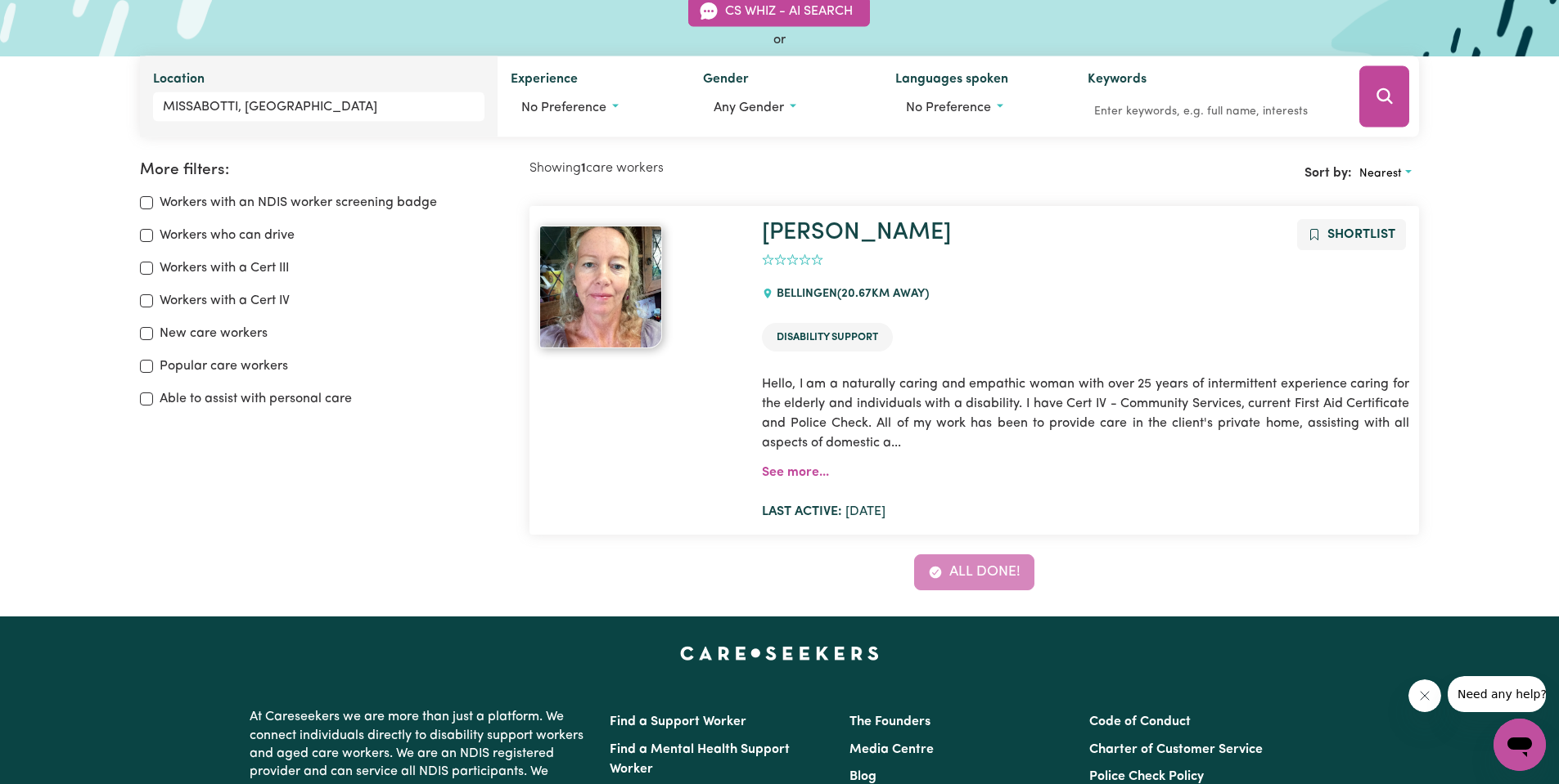
scroll to position [83, 0]
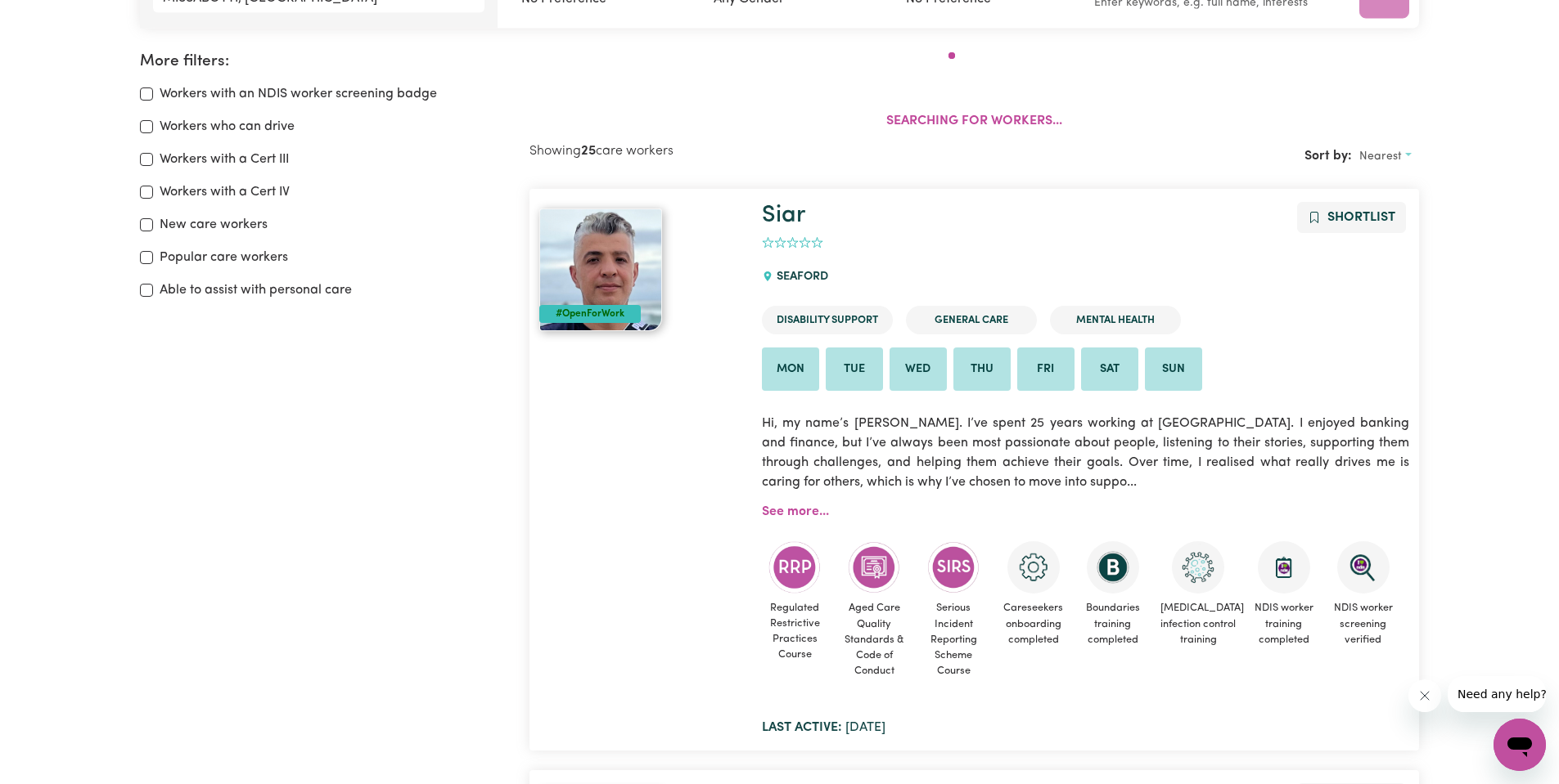
scroll to position [137, 0]
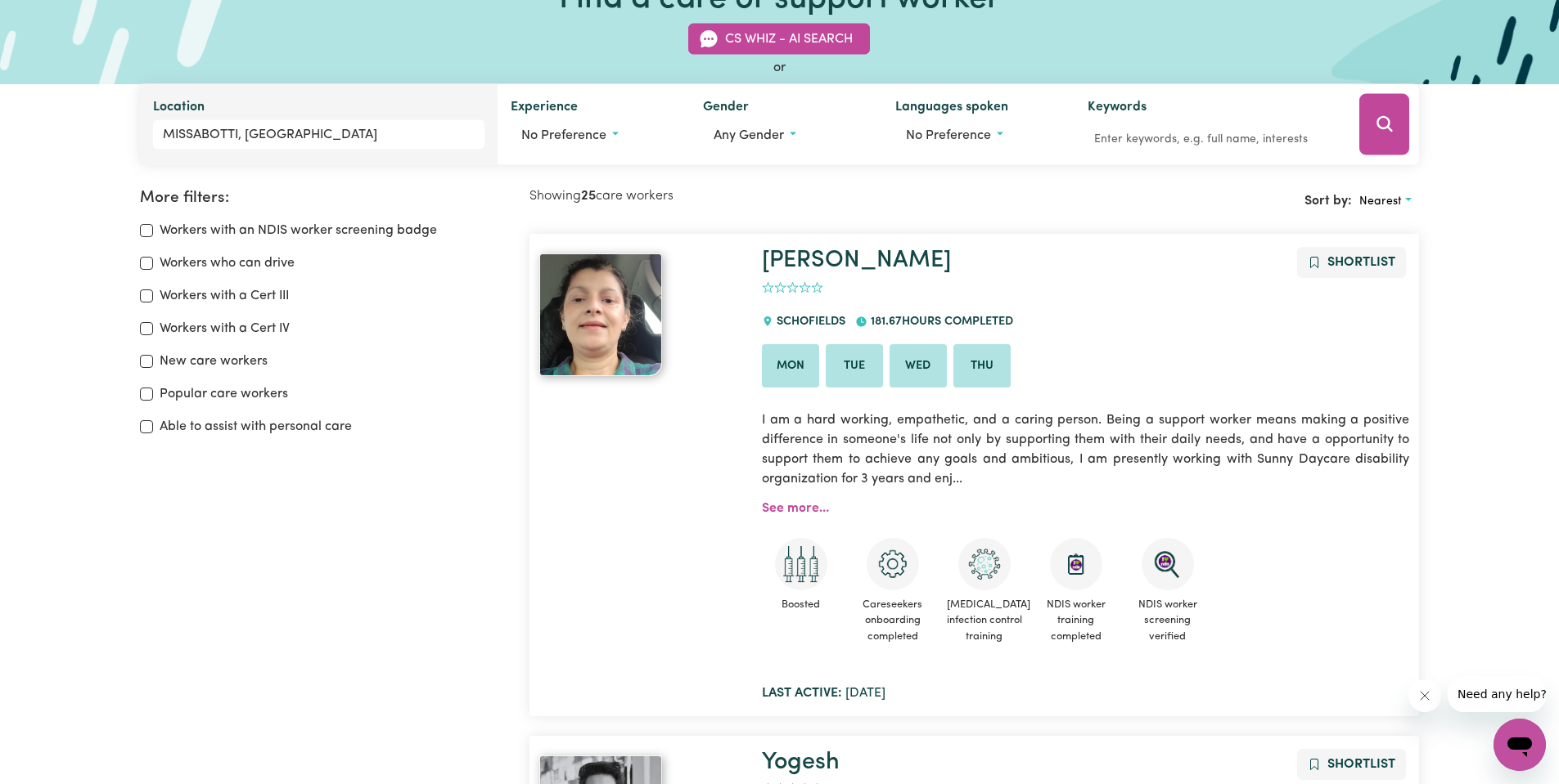
scroll to position [54, 0]
